Goal: Task Accomplishment & Management: Use online tool/utility

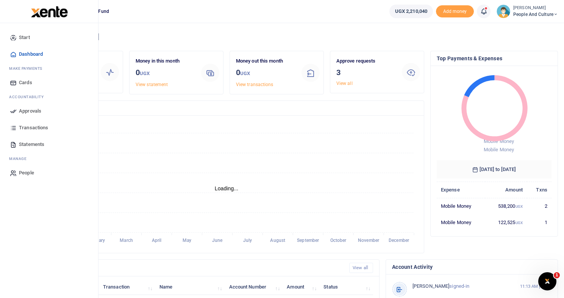
click at [27, 111] on span "Approvals" at bounding box center [30, 111] width 22 height 8
click at [27, 110] on span "Approvals" at bounding box center [30, 111] width 22 height 8
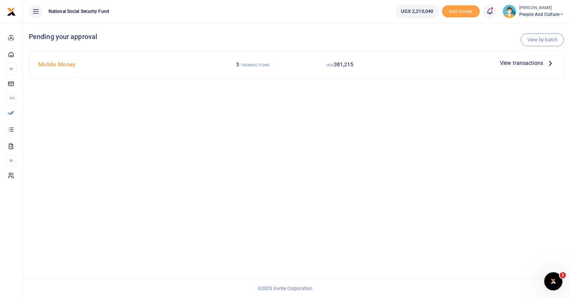
click at [524, 62] on span "View transactions" at bounding box center [520, 63] width 43 height 8
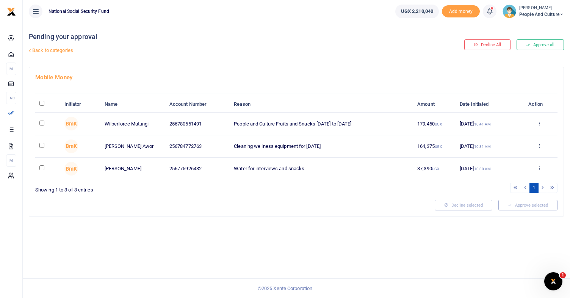
click at [41, 122] on input "checkbox" at bounding box center [41, 122] width 5 height 5
checkbox input "true"
click at [42, 145] on input "checkbox" at bounding box center [41, 145] width 5 height 5
checkbox input "true"
click at [41, 168] on input "checkbox" at bounding box center [41, 167] width 5 height 5
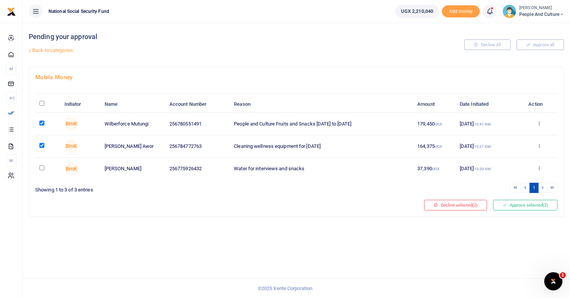
checkbox input "true"
click at [506, 206] on button "Approve selected (3)" at bounding box center [525, 205] width 64 height 11
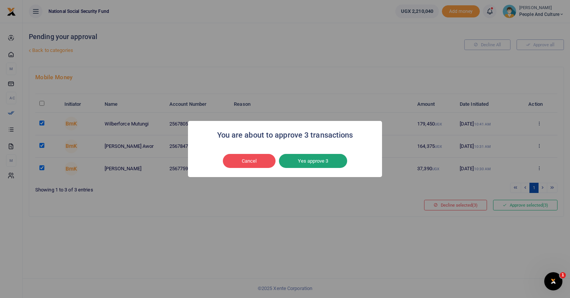
click at [316, 162] on button "Yes approve 3" at bounding box center [313, 161] width 68 height 14
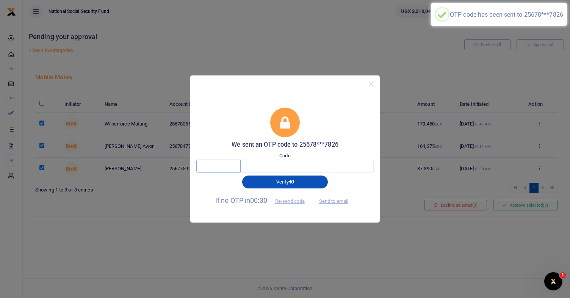
click at [227, 169] on input "text" at bounding box center [218, 165] width 44 height 13
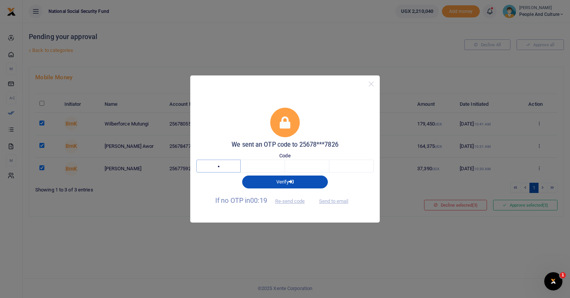
type input "2"
type input "9"
type input "5"
type input "4"
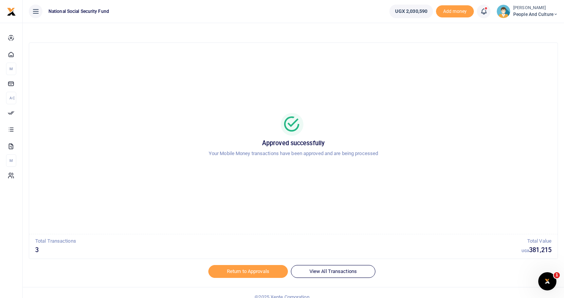
click at [551, 12] on span "People and Culture" at bounding box center [535, 14] width 45 height 7
click at [537, 28] on link "Switch accounts" at bounding box center [528, 27] width 60 height 11
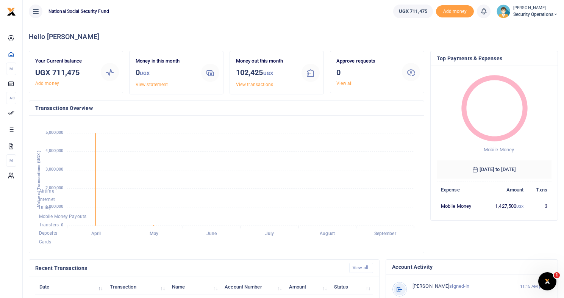
scroll to position [6, 6]
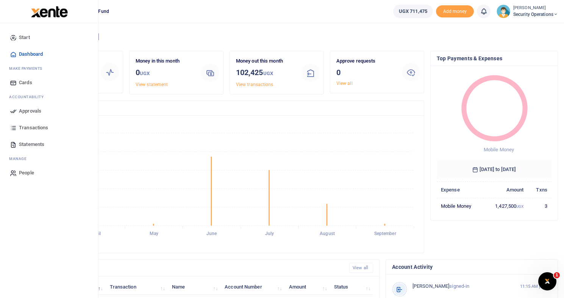
click at [31, 112] on span "Approvals" at bounding box center [30, 111] width 22 height 8
click at [30, 112] on span "Approvals" at bounding box center [30, 111] width 22 height 8
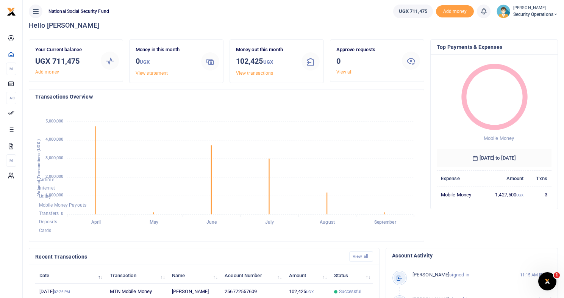
scroll to position [11, 0]
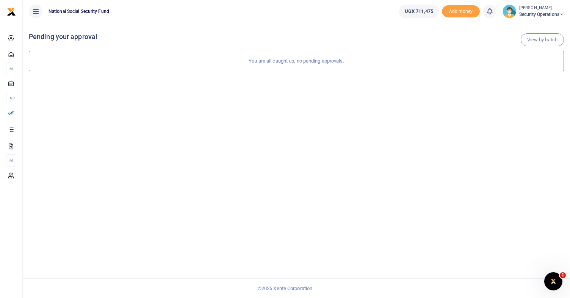
click at [555, 11] on span "Security Operations" at bounding box center [541, 14] width 45 height 7
click at [526, 70] on link "Logout" at bounding box center [535, 69] width 60 height 11
